Goal: Consume media (video, audio)

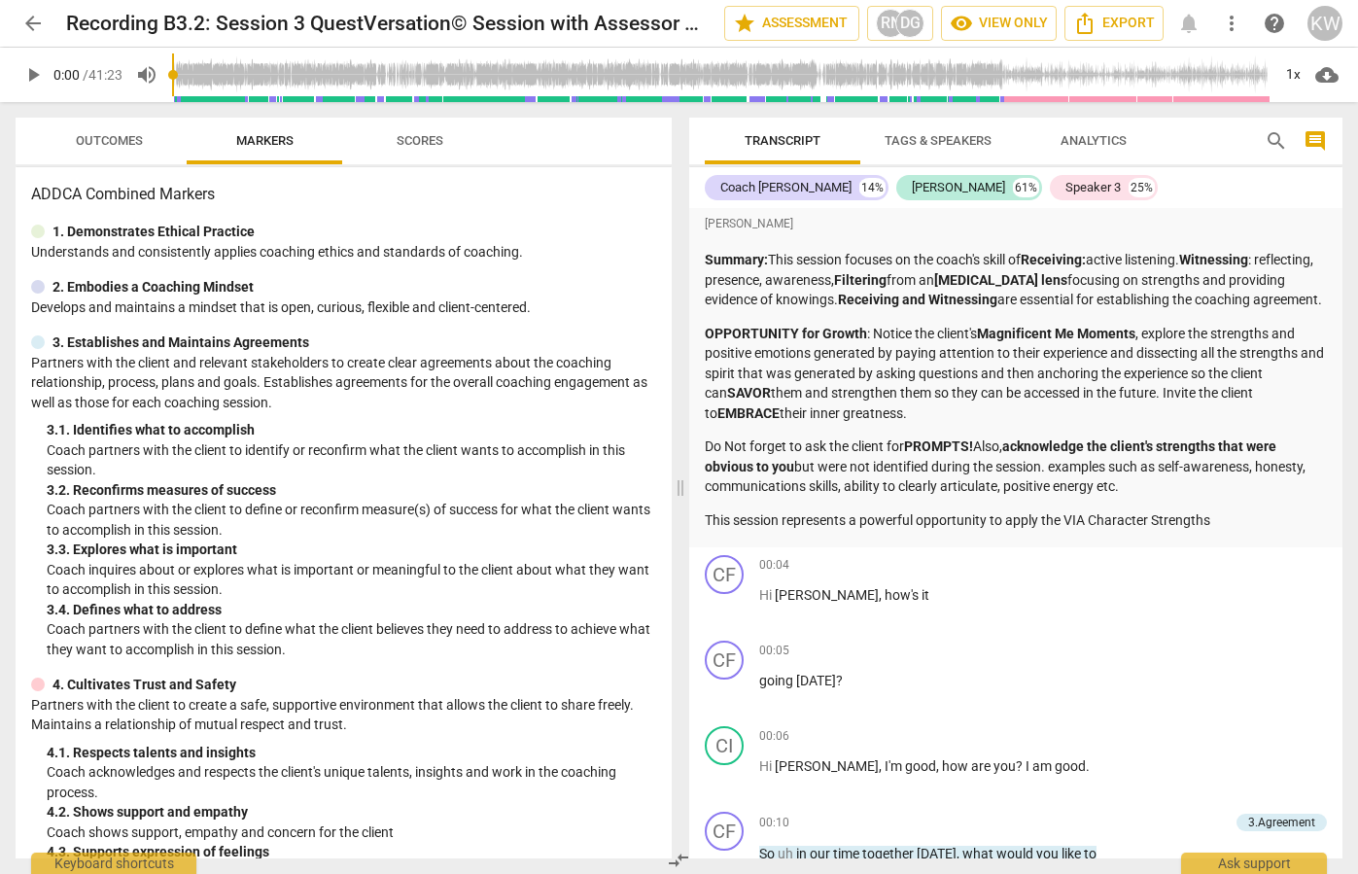
click at [29, 76] on span "play_arrow" at bounding box center [32, 74] width 23 height 23
type input "6"
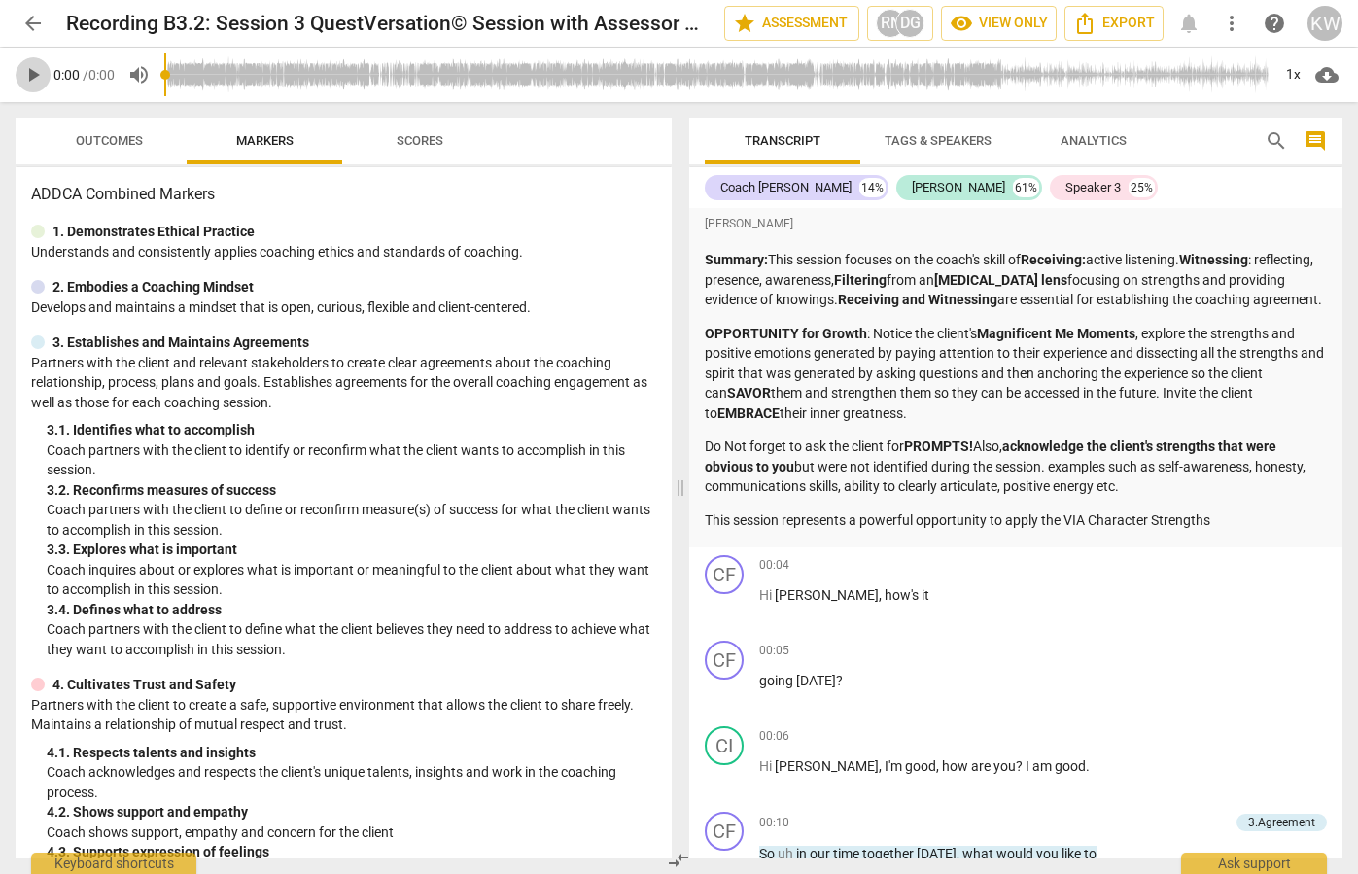
click at [29, 70] on span "play_arrow" at bounding box center [32, 74] width 23 height 23
click at [34, 77] on span "pause" at bounding box center [32, 74] width 23 height 23
click at [34, 76] on span "play_arrow" at bounding box center [32, 74] width 23 height 23
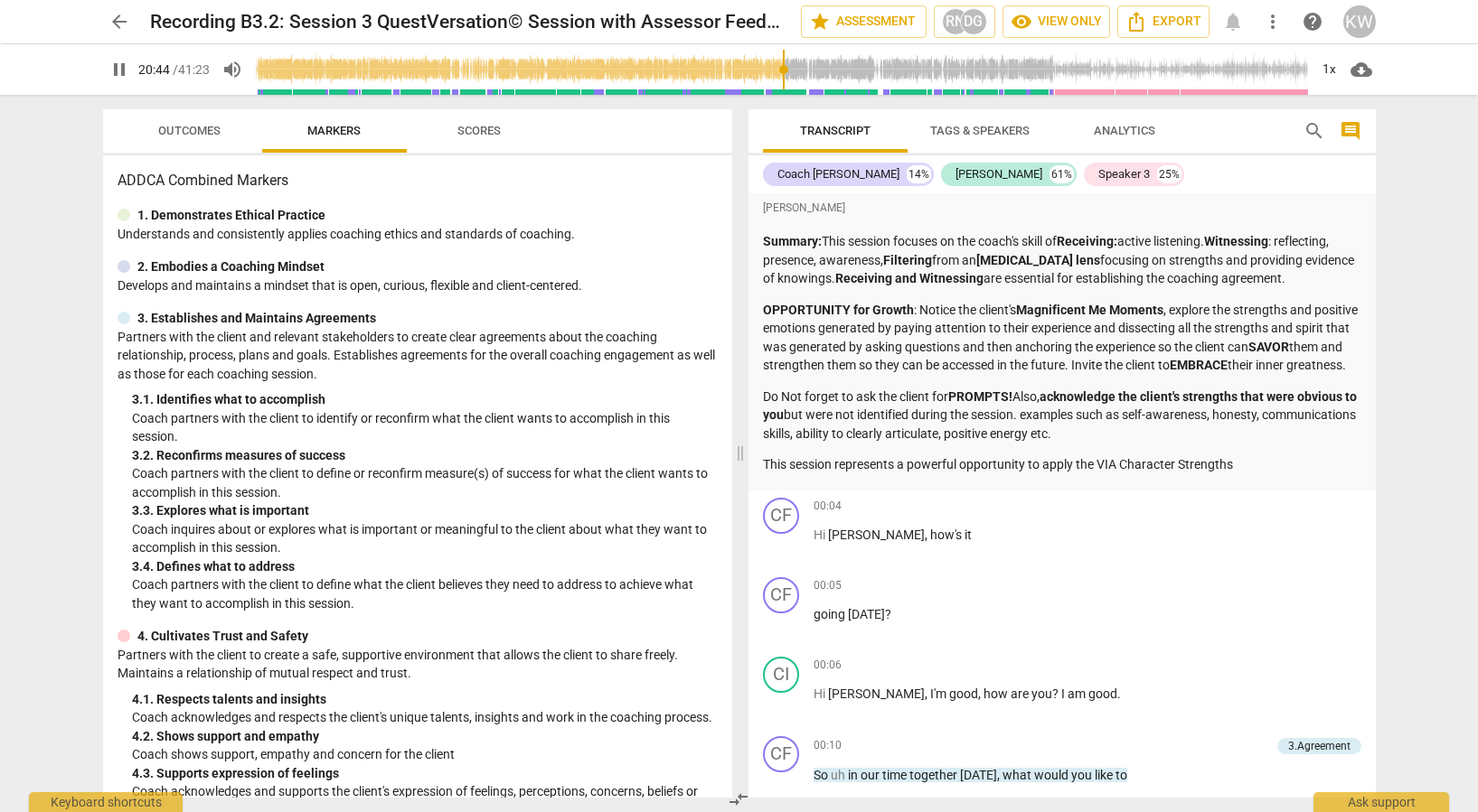
scroll to position [7573, 0]
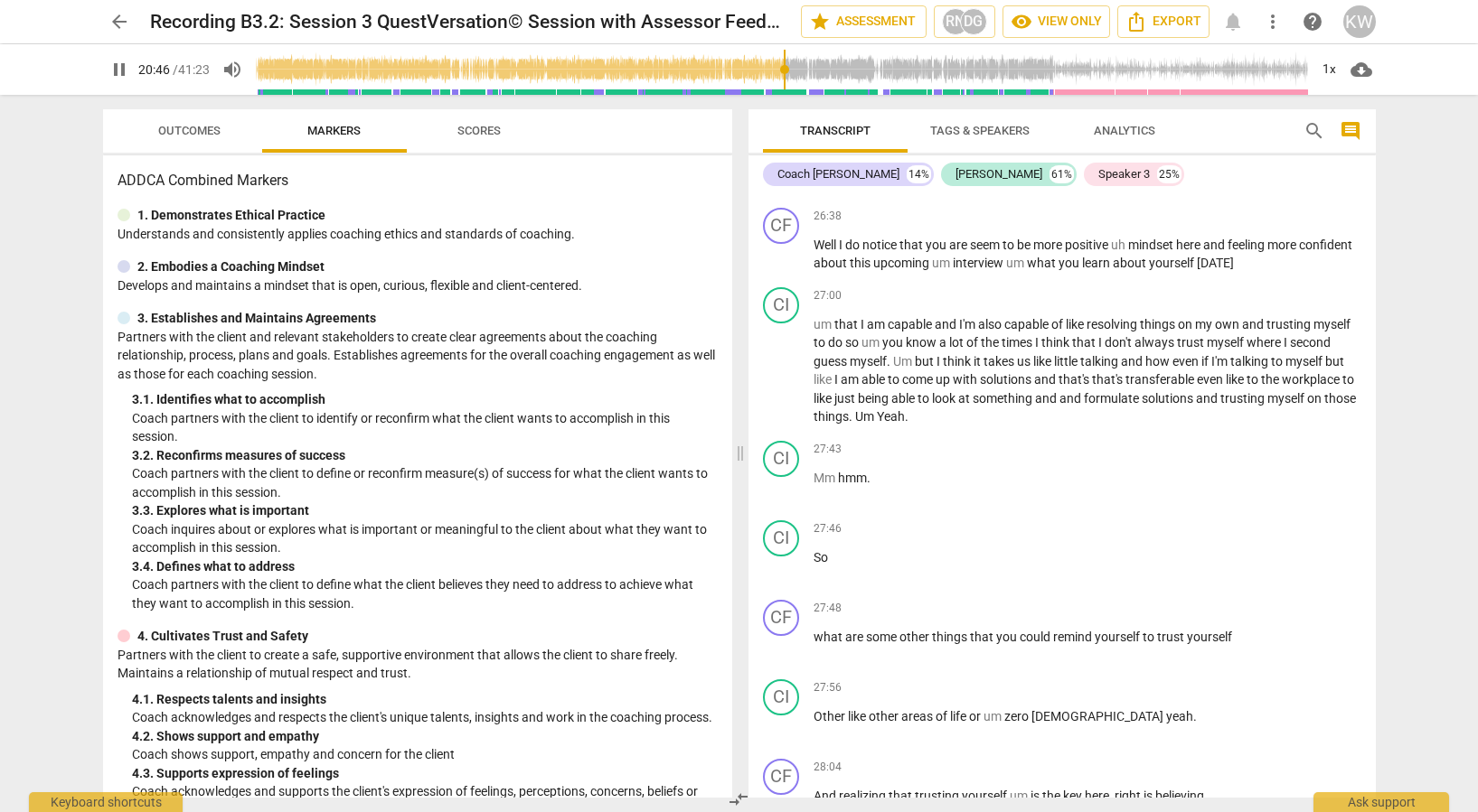
click at [115, 74] on span "pause" at bounding box center [119, 69] width 21 height 21
type input "1246"
